Goal: Task Accomplishment & Management: Manage account settings

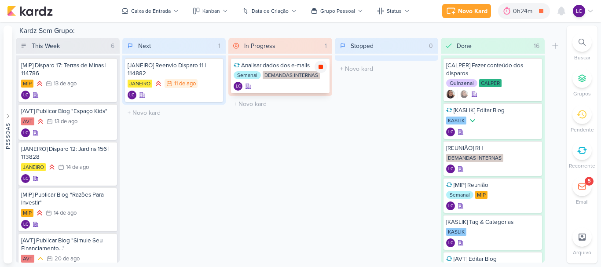
click at [321, 68] on icon at bounding box center [320, 67] width 4 height 4
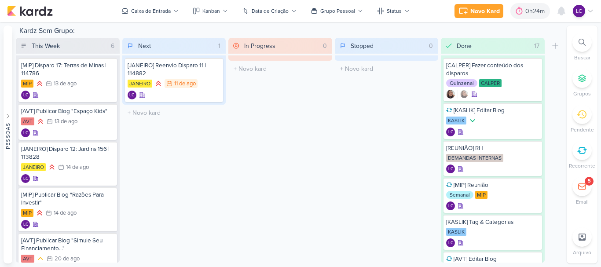
click at [581, 196] on div "5" at bounding box center [581, 186] width 19 height 19
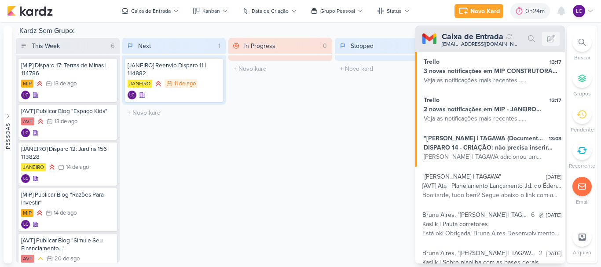
click at [256, 157] on div "In Progress 0 Mover Para Esquerda Mover Para Direita [GEOGRAPHIC_DATA] O título…" at bounding box center [280, 150] width 104 height 225
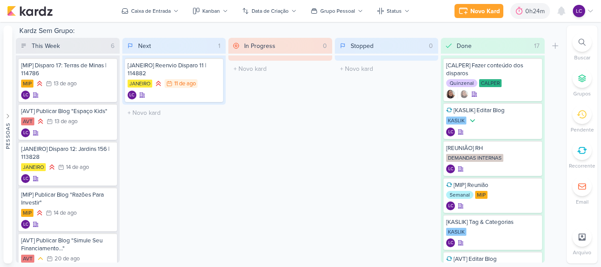
click at [581, 153] on icon at bounding box center [581, 150] width 8 height 6
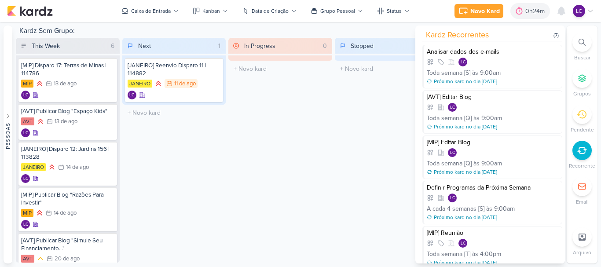
click at [261, 76] on div "O título do kard deve ter menos que 100 caracteres" at bounding box center [280, 69] width 104 height 16
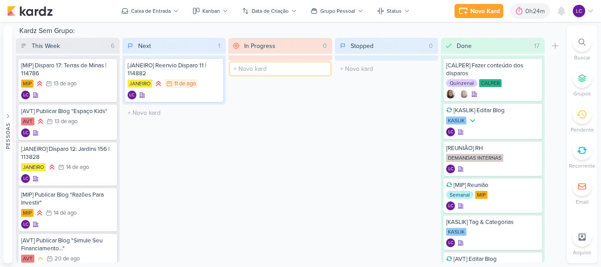
click at [260, 67] on input "text" at bounding box center [280, 68] width 100 height 13
type input "[MIP] Editar blog"
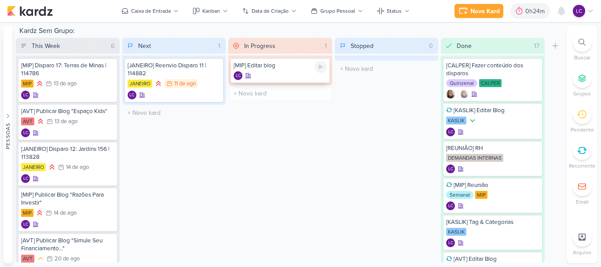
click at [259, 69] on div "[MIP] Editar blog" at bounding box center [280, 66] width 93 height 8
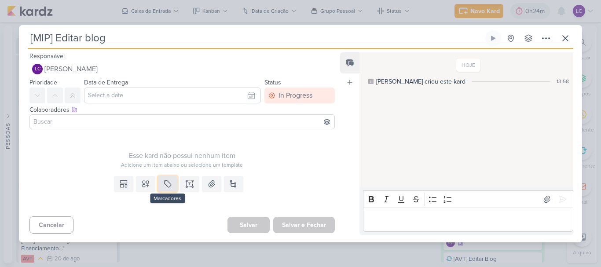
click at [158, 185] on button at bounding box center [167, 184] width 19 height 16
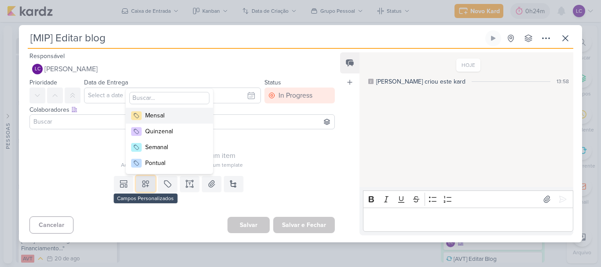
click at [146, 183] on icon at bounding box center [145, 183] width 9 height 9
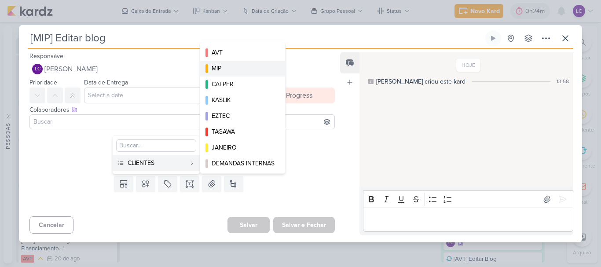
click at [256, 69] on div "MIP" at bounding box center [243, 68] width 63 height 9
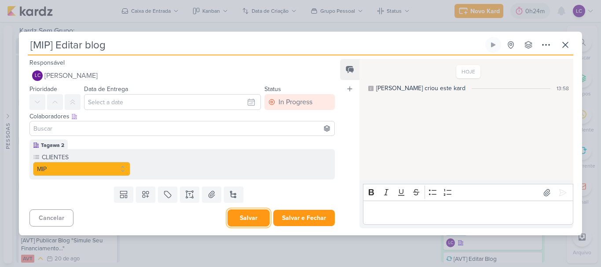
click at [251, 218] on button "Salvar" at bounding box center [248, 217] width 42 height 17
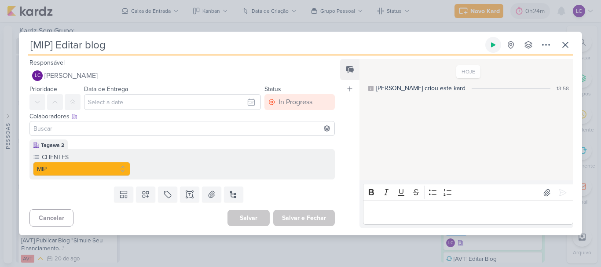
click at [488, 46] on button at bounding box center [493, 45] width 16 height 16
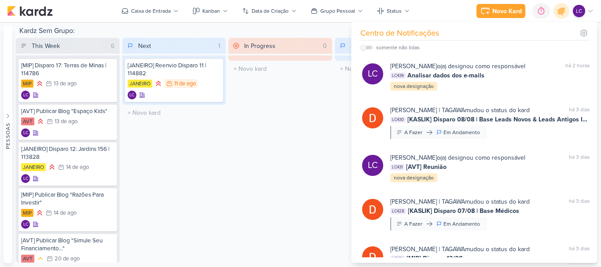
click at [279, 147] on div "In Progress 0 Mover Para Esquerda Mover Para Direita [GEOGRAPHIC_DATA] O título…" at bounding box center [280, 150] width 104 height 225
